Goal: Task Accomplishment & Management: Manage account settings

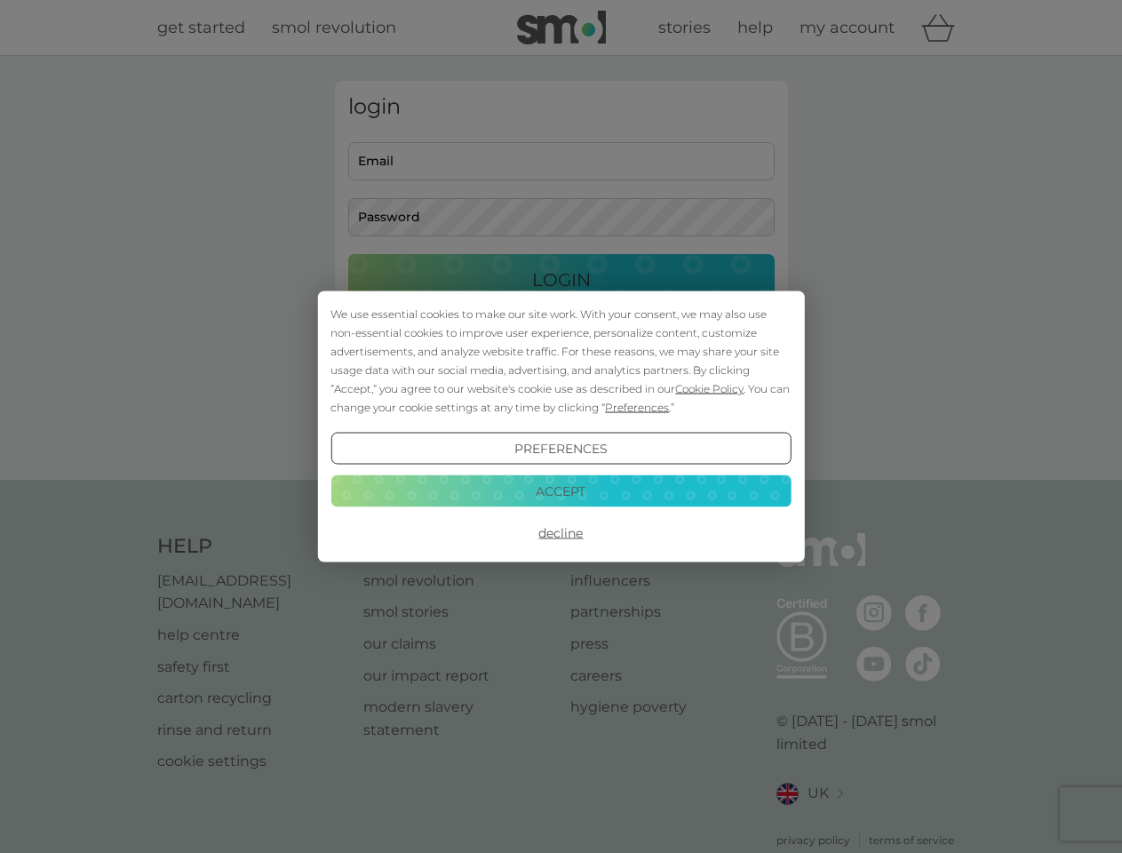
click at [710, 388] on span "Cookie Policy" at bounding box center [709, 388] width 68 height 13
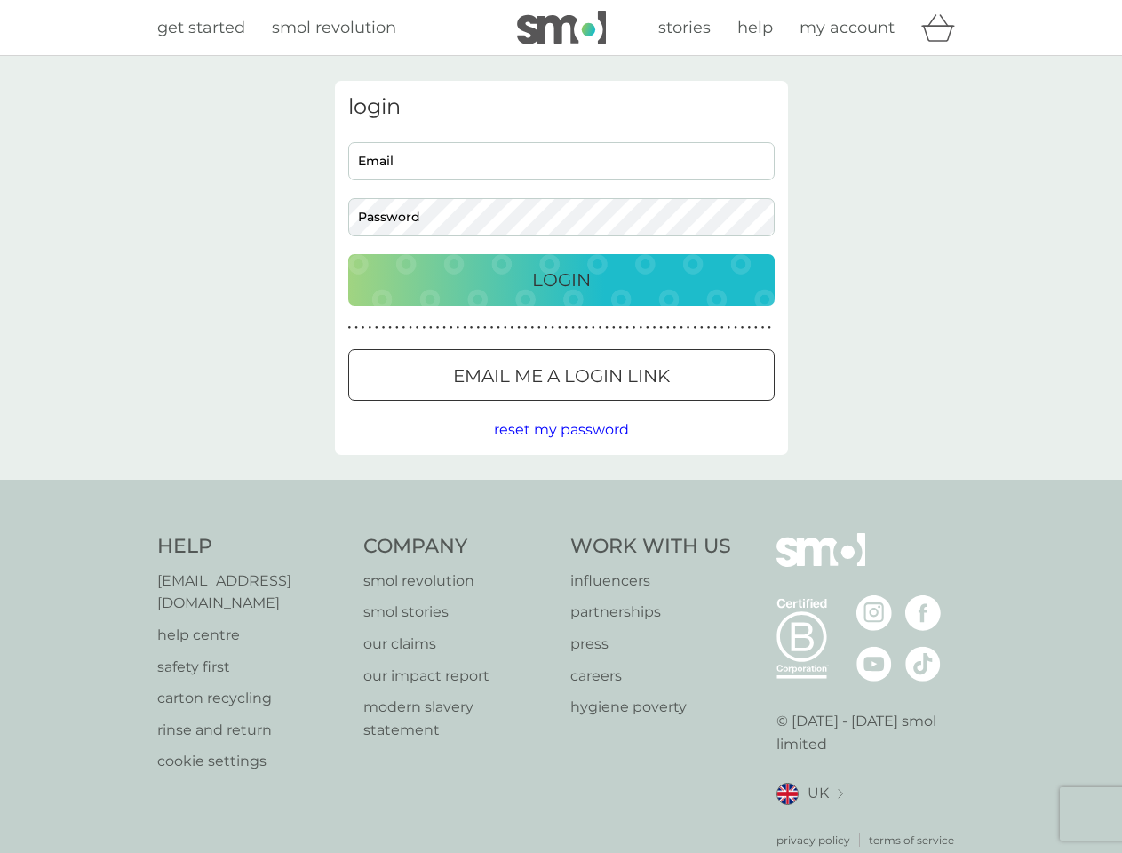
click at [635, 407] on div "login Email Password Login ● ● ● ● ● ● ● ● ● ● ● ● ● ● ● ● ● ● ● ● ● ● ● ● ● ● …" at bounding box center [561, 268] width 453 height 374
click at [560, 449] on div "login Email Password Login ● ● ● ● ● ● ● ● ● ● ● ● ● ● ● ● ● ● ● ● ● ● ● ● ● ● …" at bounding box center [561, 268] width 453 height 374
click at [560, 533] on div "Help [EMAIL_ADDRESS][DOMAIN_NAME] help centre safety first carton recycling rin…" at bounding box center [561, 690] width 808 height 315
click at [560, 490] on div "Help [EMAIL_ADDRESS][DOMAIN_NAME] help centre safety first carton recycling rin…" at bounding box center [561, 691] width 1122 height 422
